Goal: Navigation & Orientation: Find specific page/section

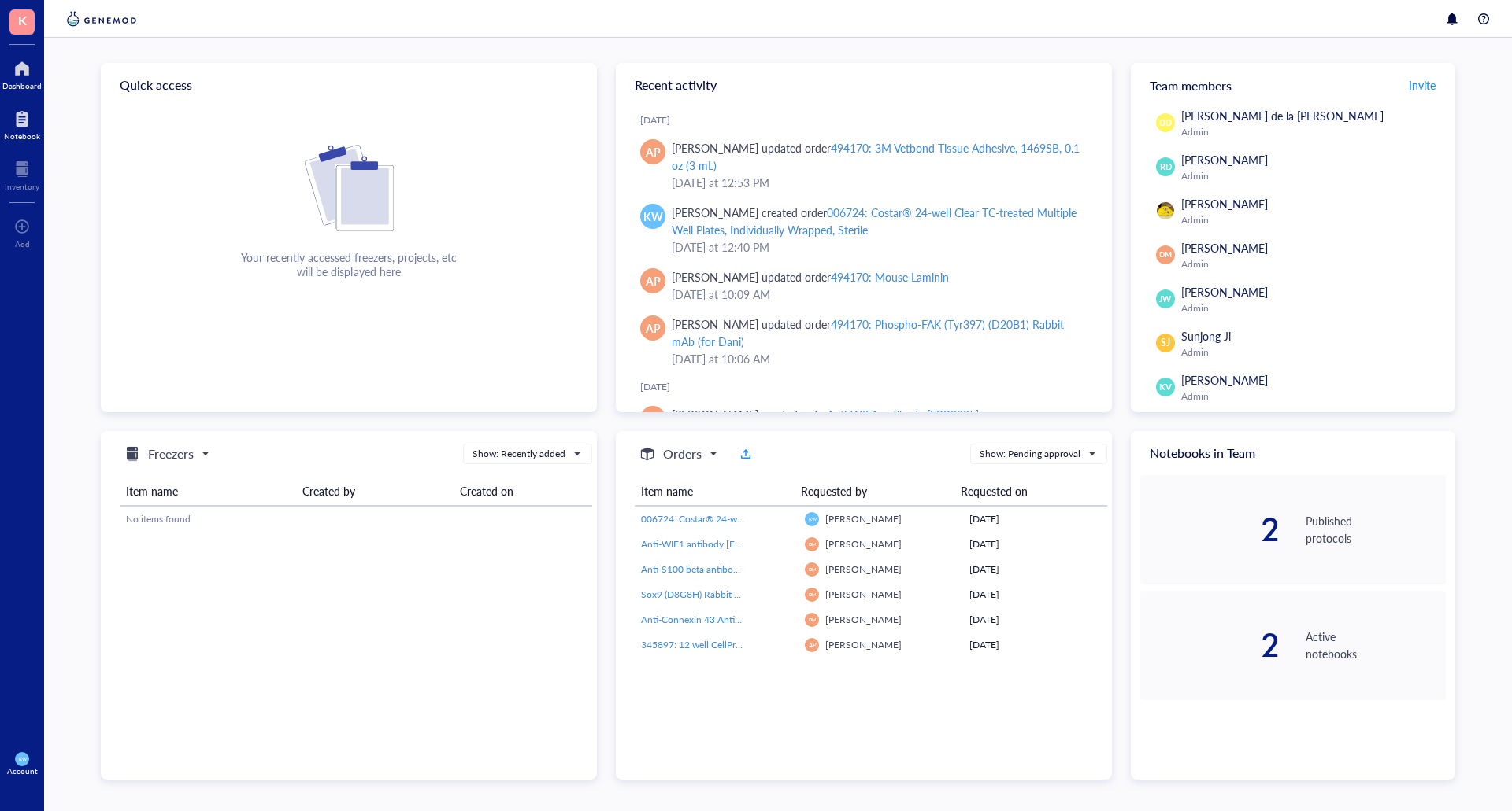
click at [26, 120] on div at bounding box center [21, 118] width 36 height 25
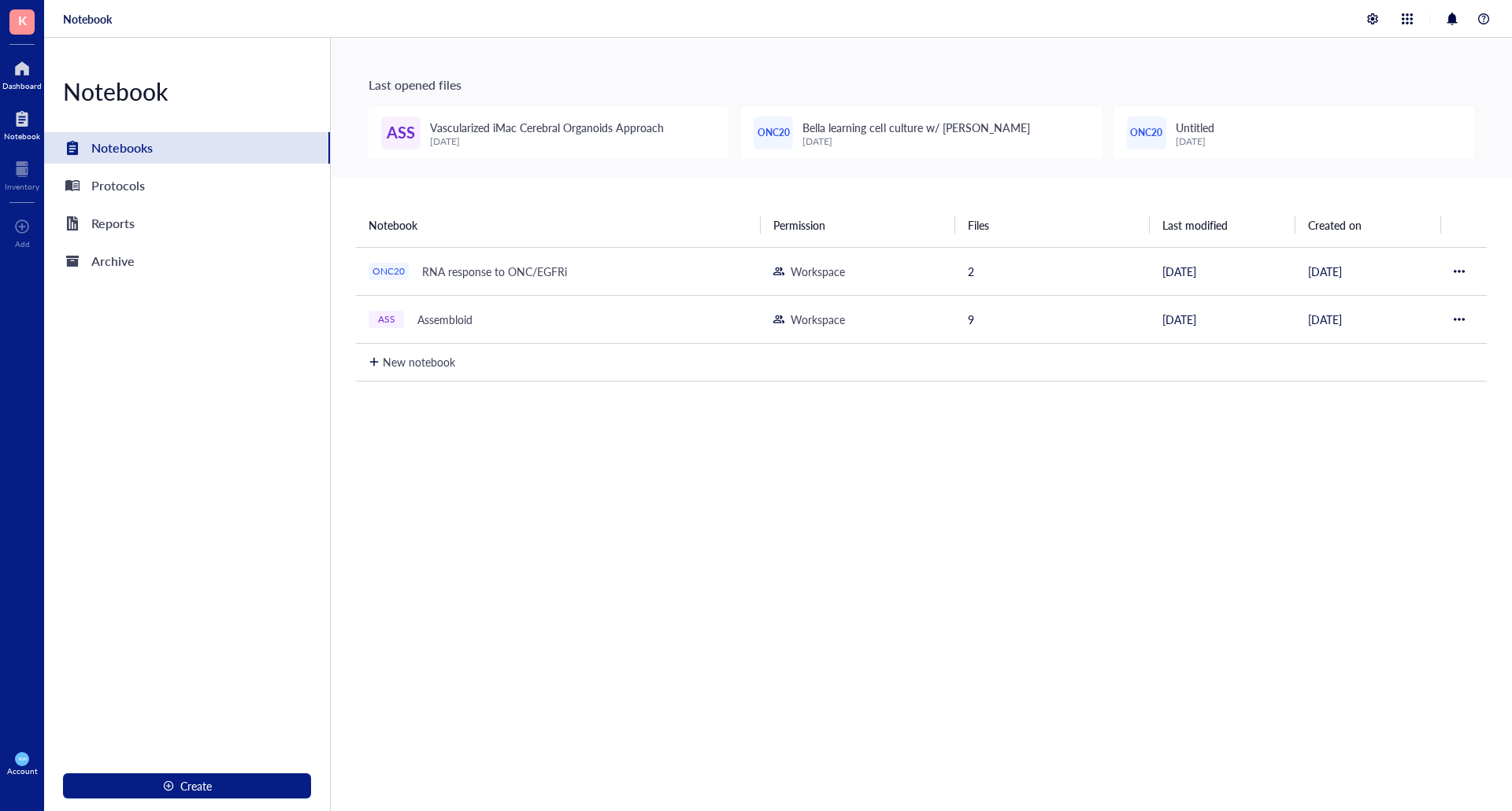
click at [12, 62] on div at bounding box center [22, 68] width 39 height 25
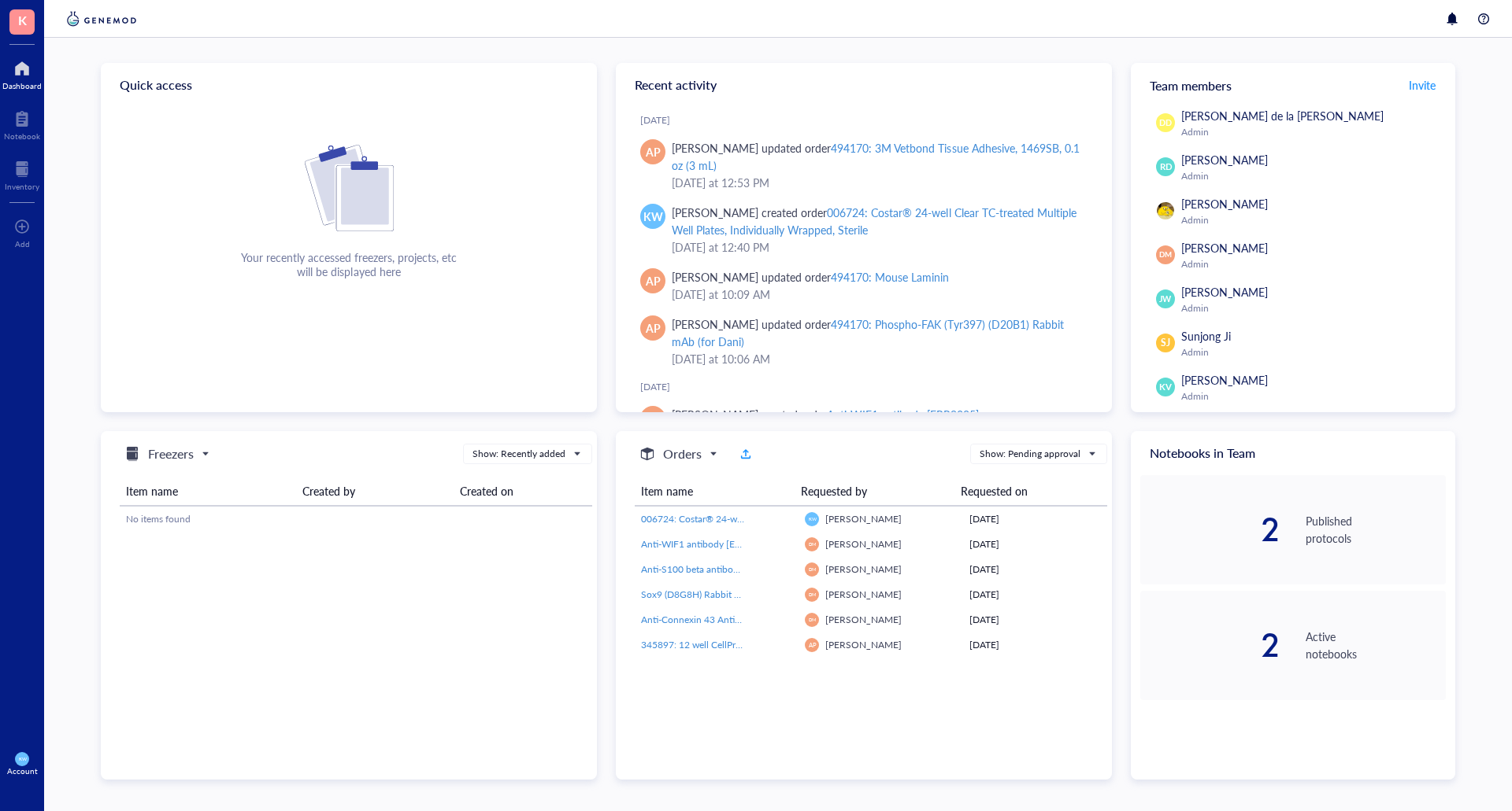
click at [887, 48] on div "Quick access Your recently accessed freezers, projects, etc will be displayed h…" at bounding box center [778, 424] width 1468 height 773
